Goal: Find specific page/section: Find specific page/section

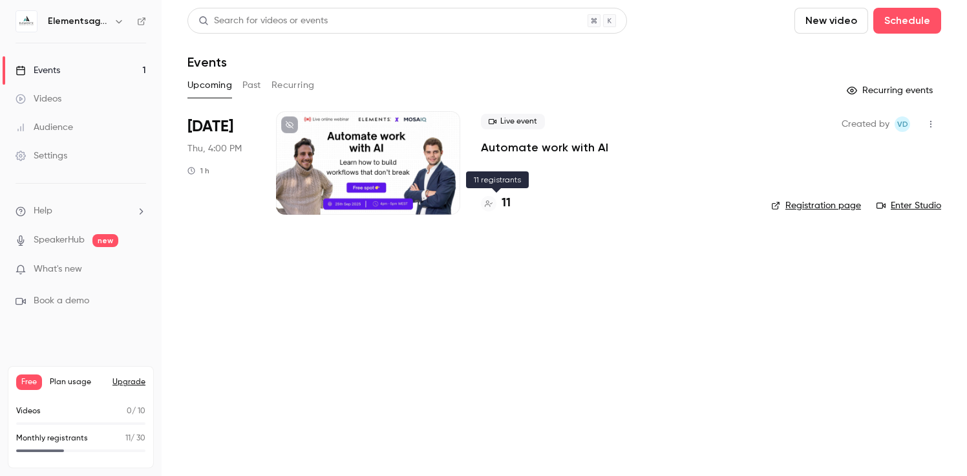
click at [508, 205] on h4 "11" at bounding box center [505, 202] width 9 height 17
